Goal: Information Seeking & Learning: Learn about a topic

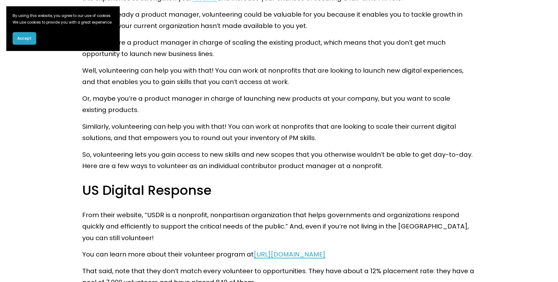
scroll to position [795, 0]
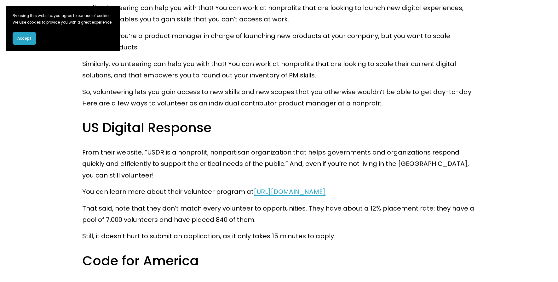
click at [306, 194] on span "https://www.usdigitalresponse.org/volunteers/" at bounding box center [290, 192] width 72 height 9
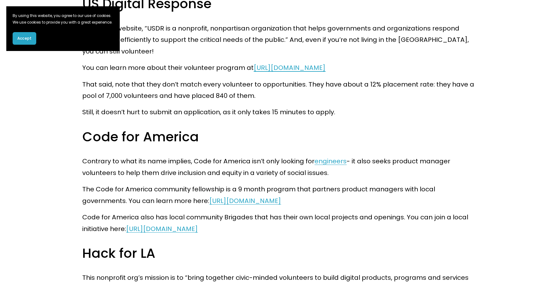
scroll to position [973, 0]
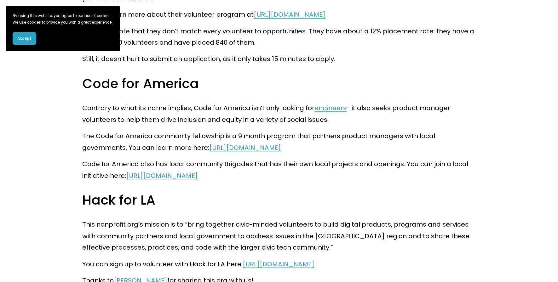
click at [281, 150] on link "https://codeforamerica.org/programs/network/community-fellowship/" at bounding box center [245, 147] width 72 height 9
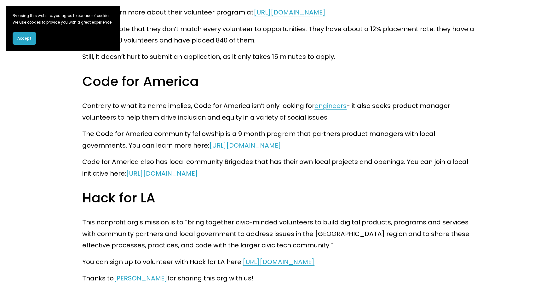
scroll to position [978, 0]
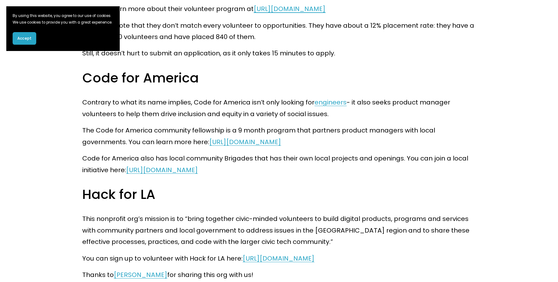
click at [198, 170] on link "https://brigade.codeforamerica.org/brigades/" at bounding box center [162, 170] width 72 height 9
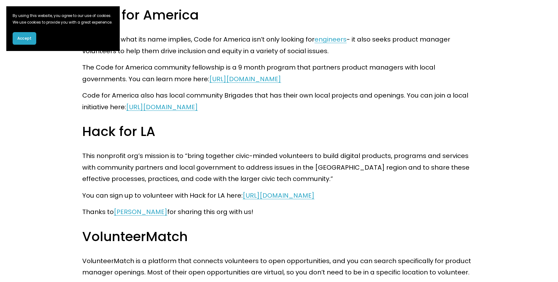
scroll to position [1043, 0]
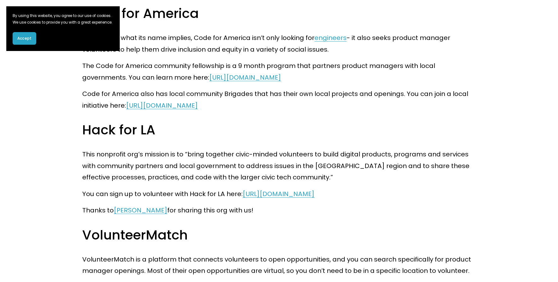
click at [293, 194] on link "https://www.hackforla.org/" at bounding box center [279, 194] width 72 height 9
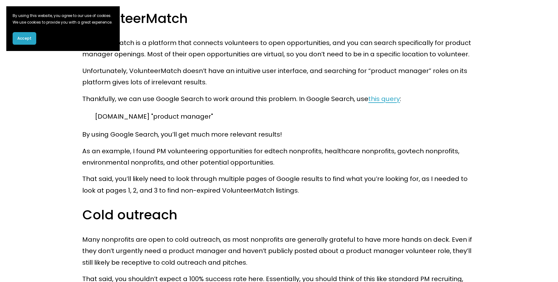
scroll to position [1251, 0]
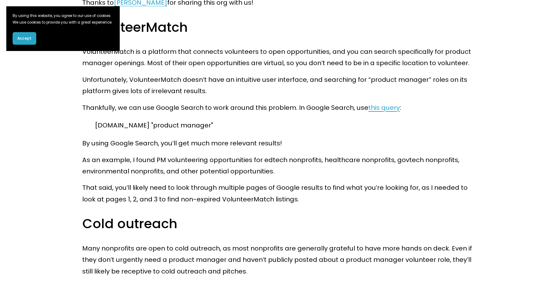
click at [396, 110] on span "this query" at bounding box center [385, 107] width 32 height 9
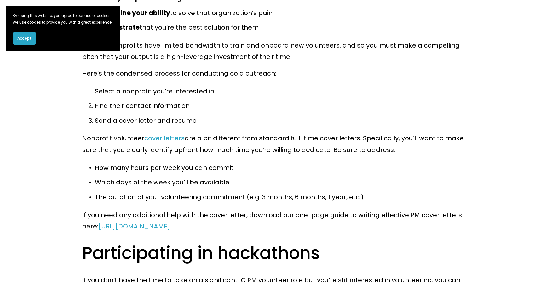
scroll to position [1572, 0]
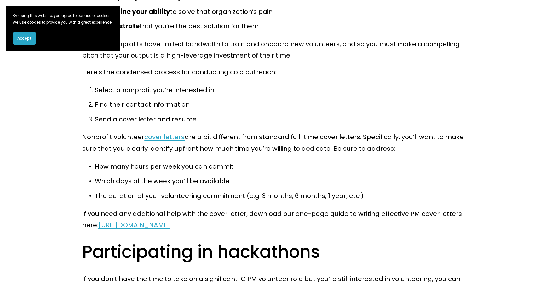
click at [170, 226] on span "https://www.productteacher.com/guide-to-cover-letters" at bounding box center [134, 225] width 72 height 9
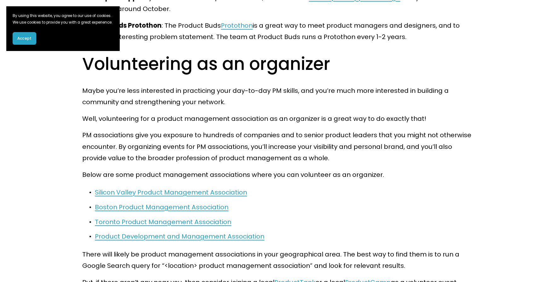
scroll to position [2063, 0]
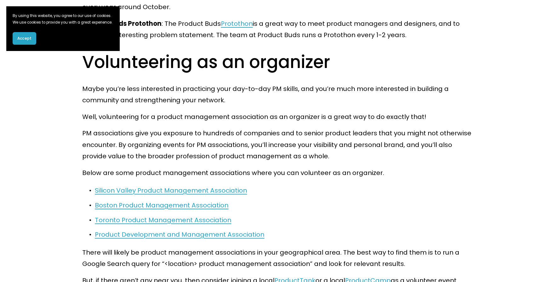
click at [217, 195] on span "Silicon Valley Product Management Association" at bounding box center [171, 190] width 152 height 9
click at [216, 193] on span "Silicon Valley Product Management Association" at bounding box center [171, 190] width 152 height 9
click at [215, 190] on span "Silicon Valley Product Management Association" at bounding box center [171, 190] width 152 height 9
click at [168, 204] on span "Boston Product Management Association" at bounding box center [162, 205] width 134 height 9
click at [142, 222] on span "Toronto Product Management Association" at bounding box center [163, 220] width 137 height 9
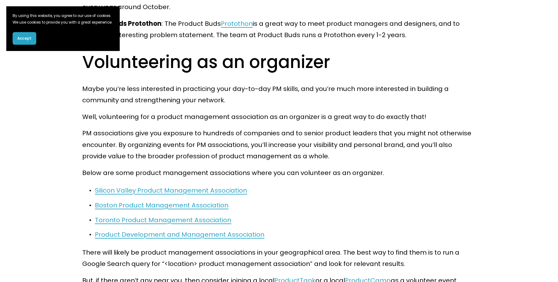
click at [165, 233] on span "Product Development and Management Association" at bounding box center [180, 234] width 170 height 9
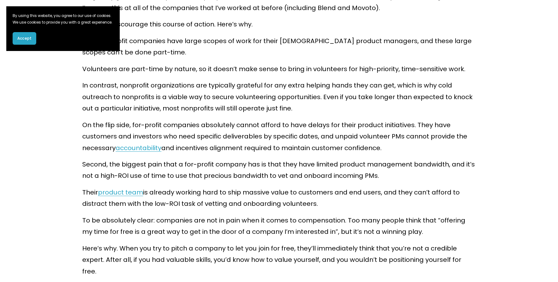
scroll to position [2464, 0]
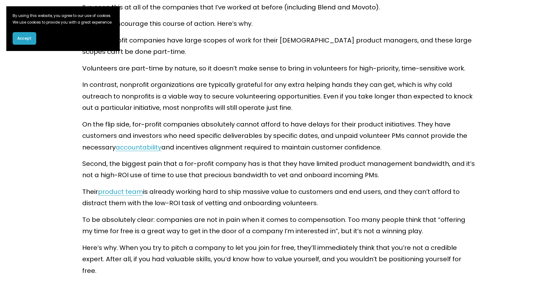
click at [115, 192] on link "product team" at bounding box center [120, 192] width 45 height 9
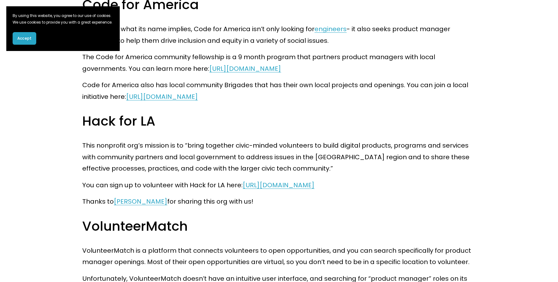
scroll to position [1051, 0]
click at [132, 204] on link "Ali Kiani" at bounding box center [141, 202] width 54 height 9
click at [286, 185] on link "https://www.hackforla.org/" at bounding box center [279, 185] width 72 height 9
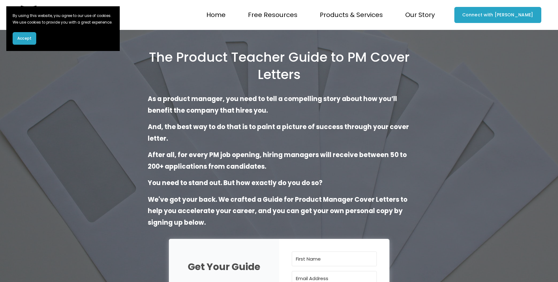
click at [373, 12] on span "Products & Services" at bounding box center [351, 14] width 63 height 11
click at [0, 0] on span "Courses" at bounding box center [0, 0] width 0 height 0
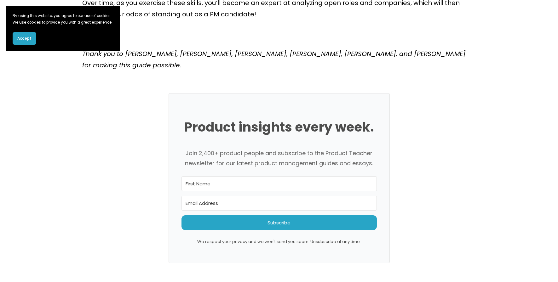
scroll to position [2344, 0]
